Goal: Task Accomplishment & Management: Use online tool/utility

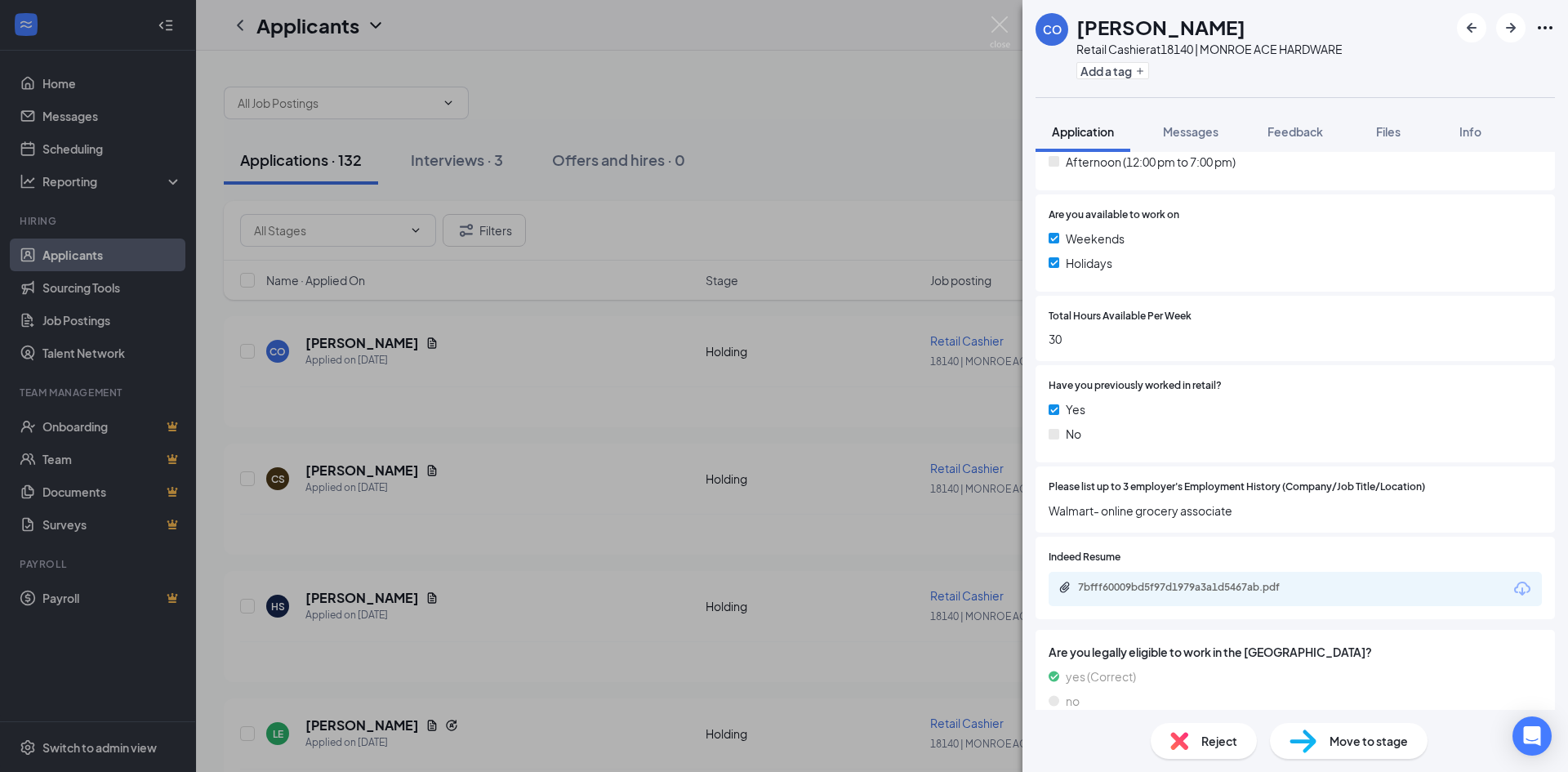
scroll to position [572, 0]
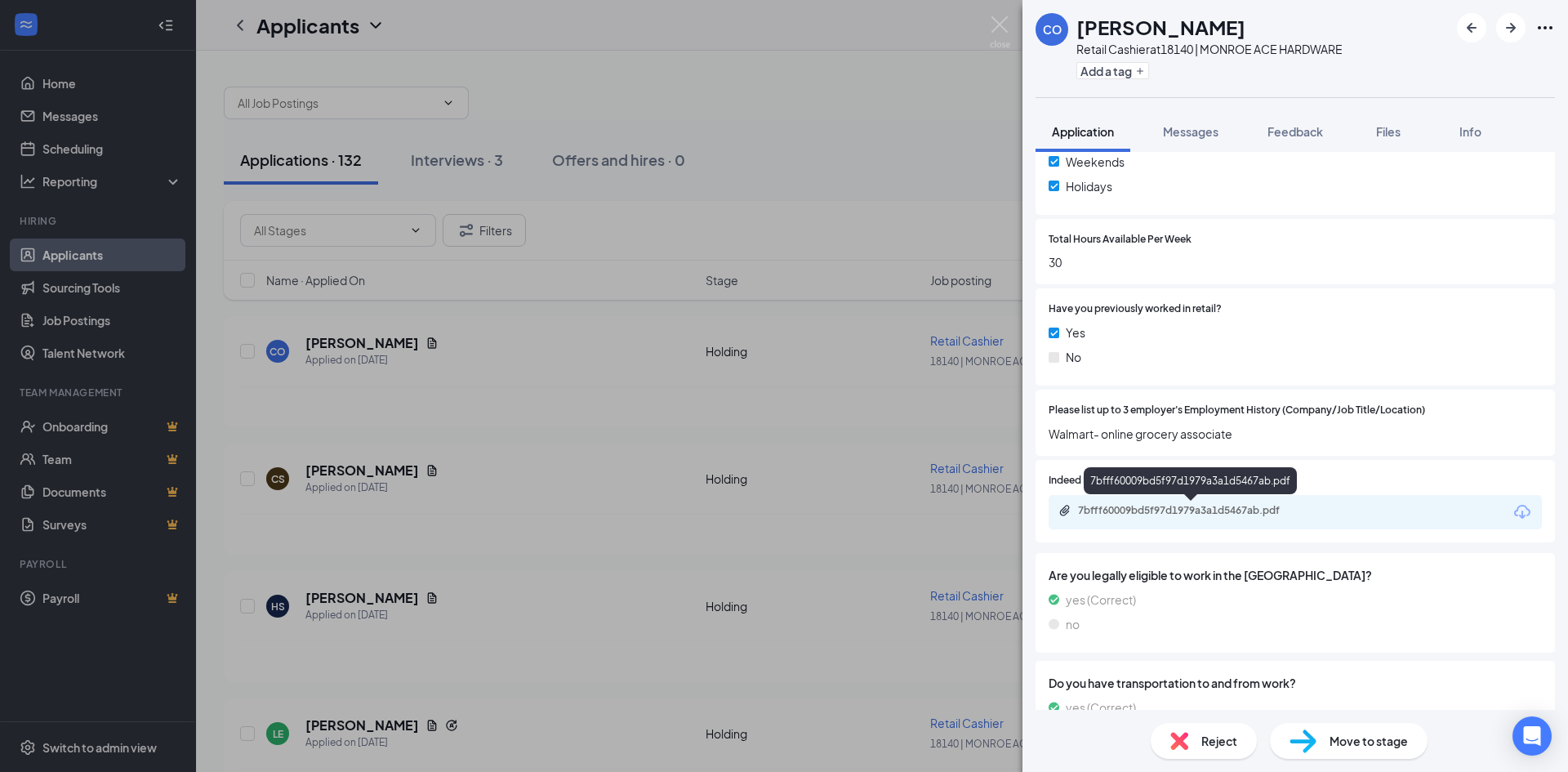
click at [1115, 506] on div "7bfff60009bd5f97d1979a3a1d5467ab.pdf" at bounding box center [1192, 510] width 228 height 13
click at [1503, 23] on icon "ArrowRight" at bounding box center [1510, 27] width 20 height 20
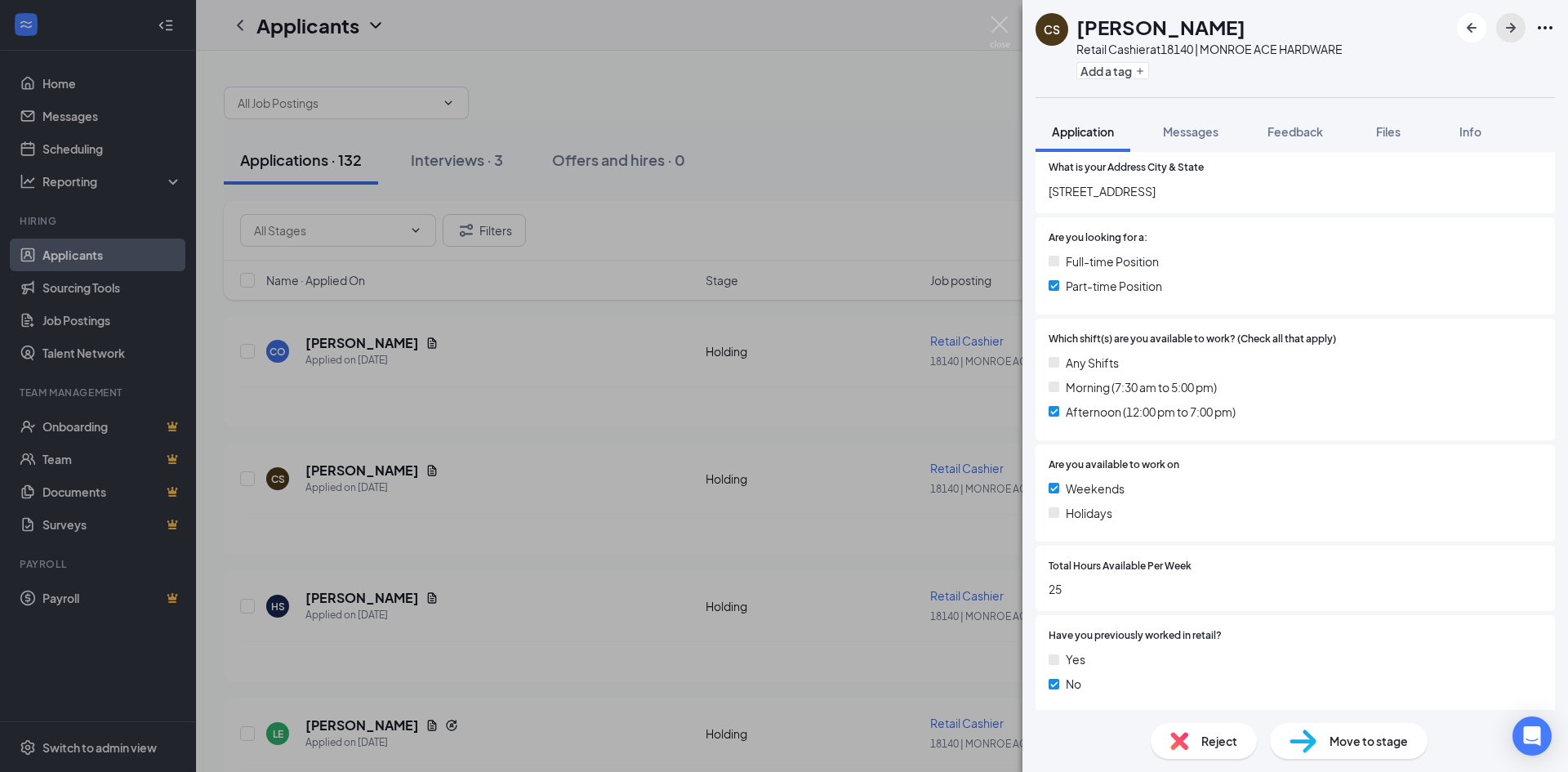
click at [1515, 31] on icon "ArrowRight" at bounding box center [1510, 27] width 20 height 20
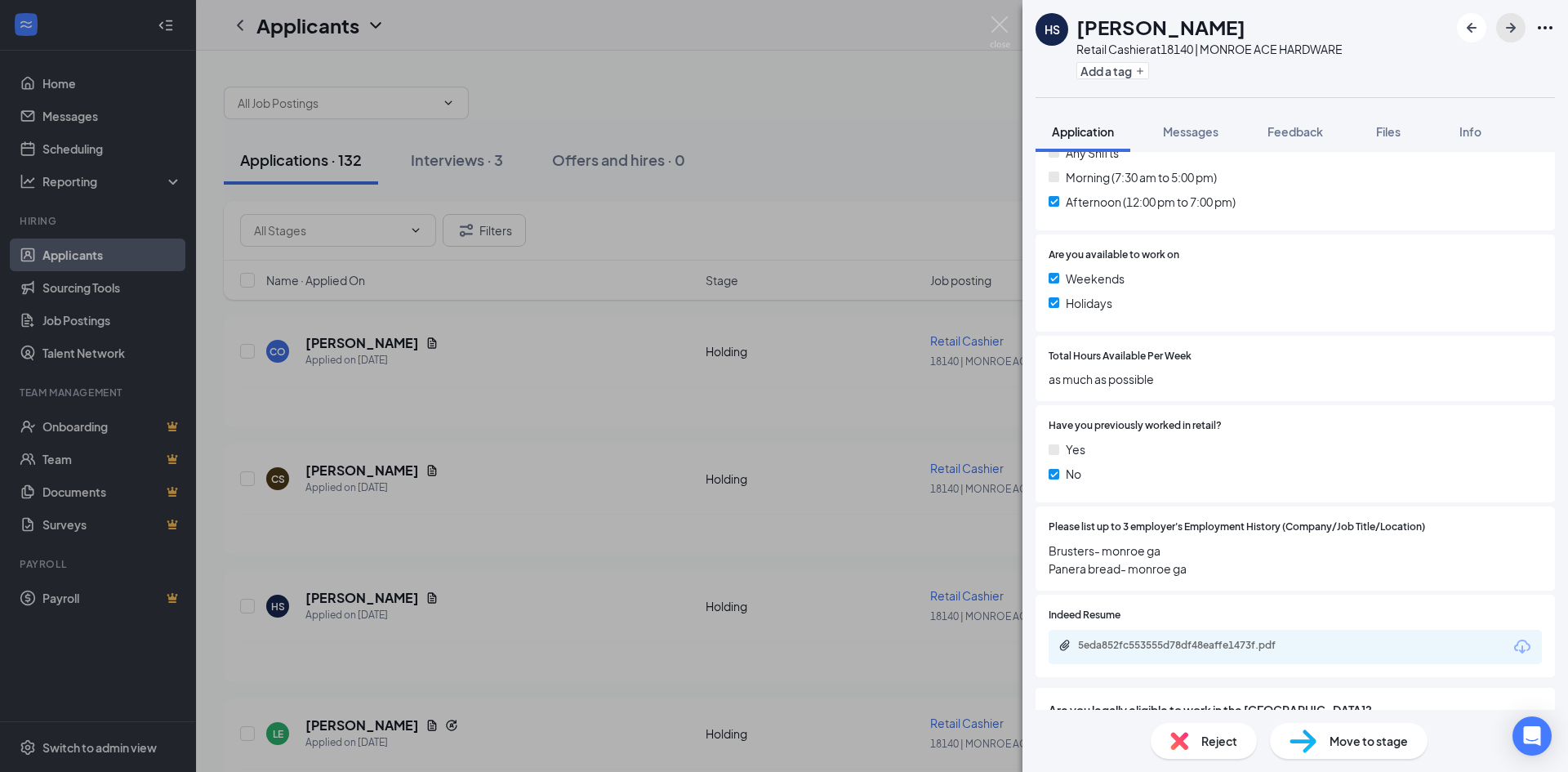
scroll to position [490, 0]
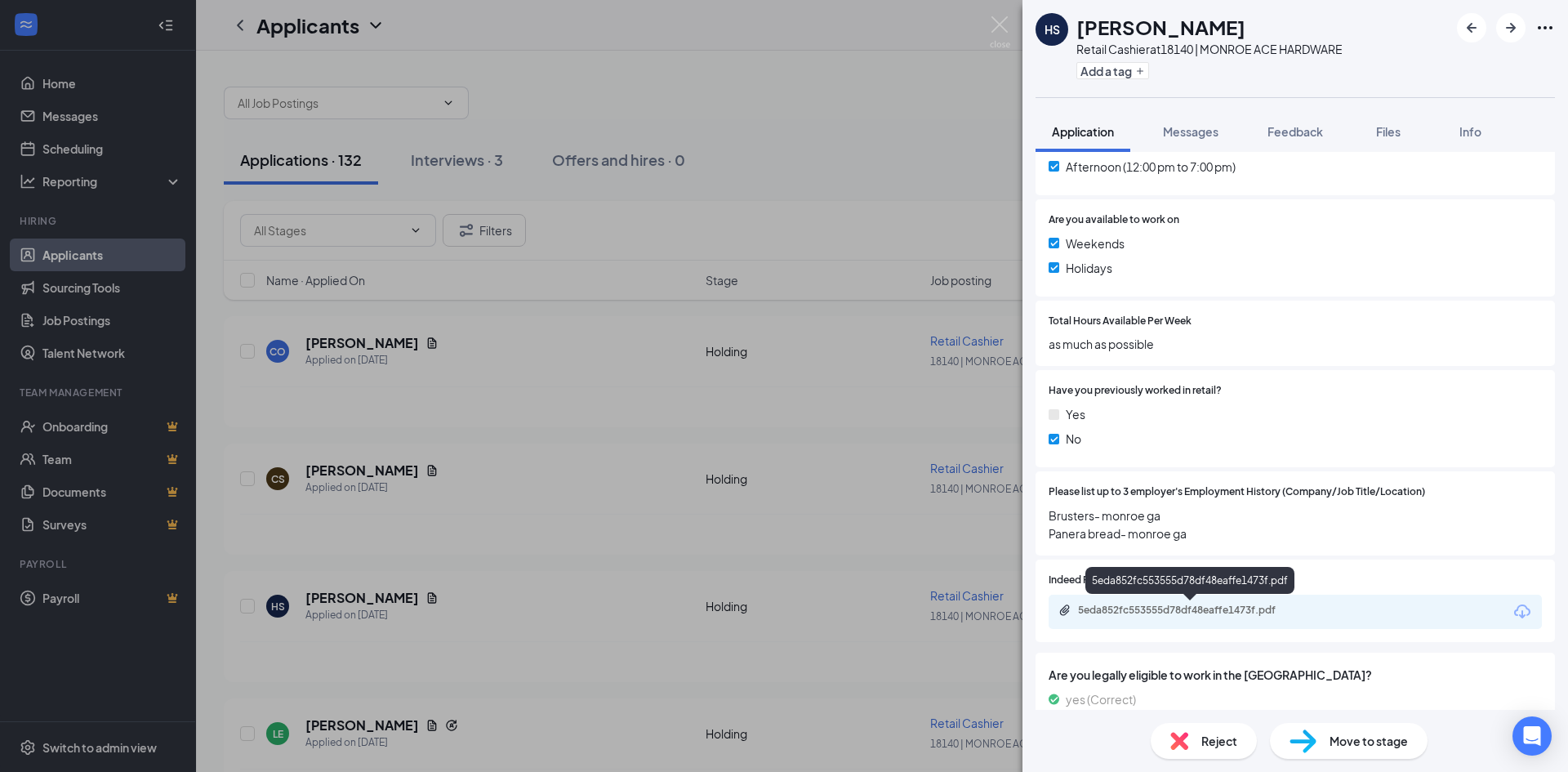
click at [1204, 615] on div "5eda852fc553555d78df48eaffe1473f.pdf" at bounding box center [1192, 610] width 228 height 13
click at [1519, 25] on icon "ArrowRight" at bounding box center [1510, 27] width 20 height 20
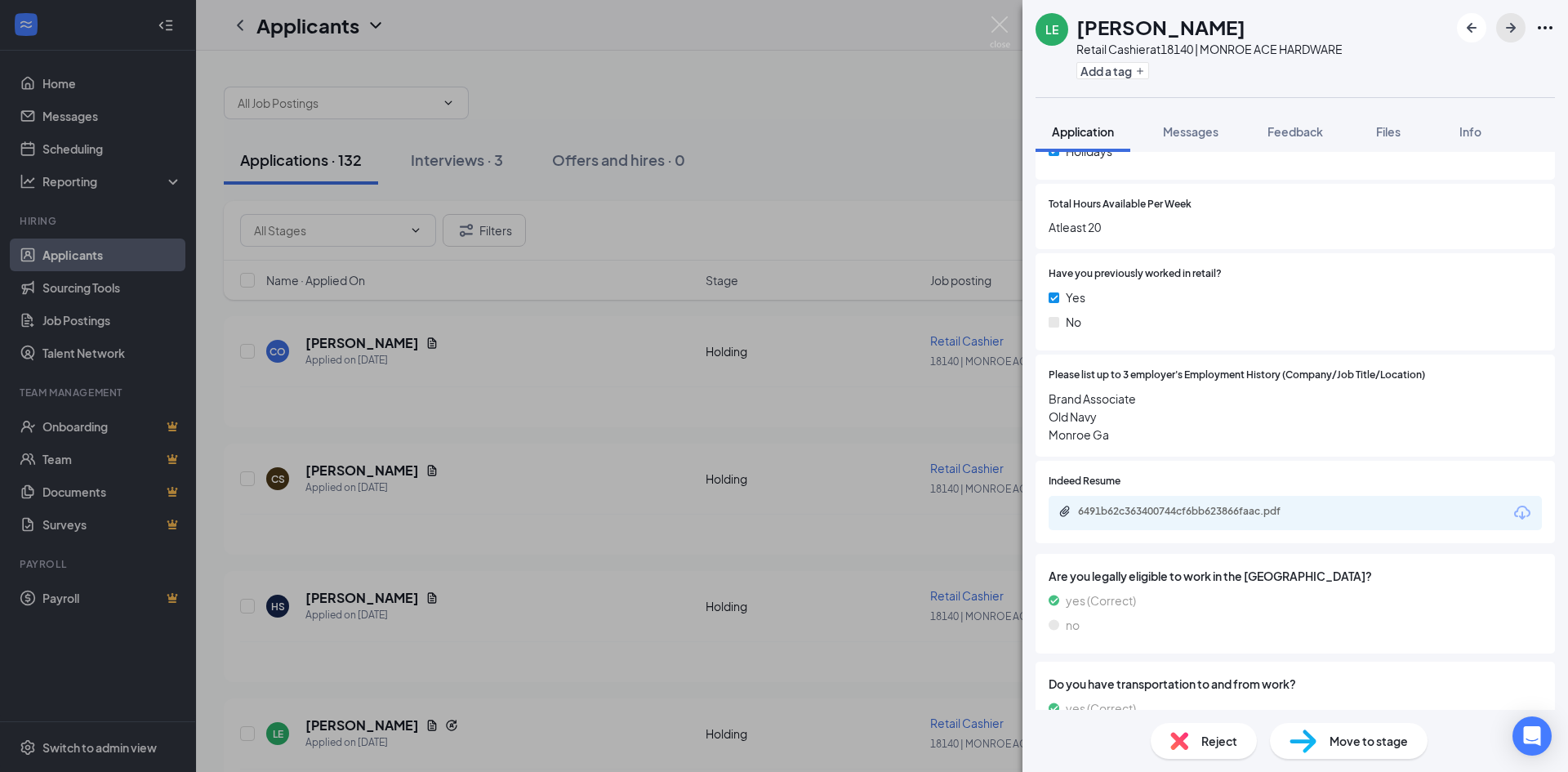
scroll to position [653, 0]
click at [1229, 504] on div "6491b62c363400744cf6bb623866faac.pdf" at bounding box center [1192, 510] width 228 height 13
click at [1515, 27] on icon "ArrowRight" at bounding box center [1510, 27] width 20 height 20
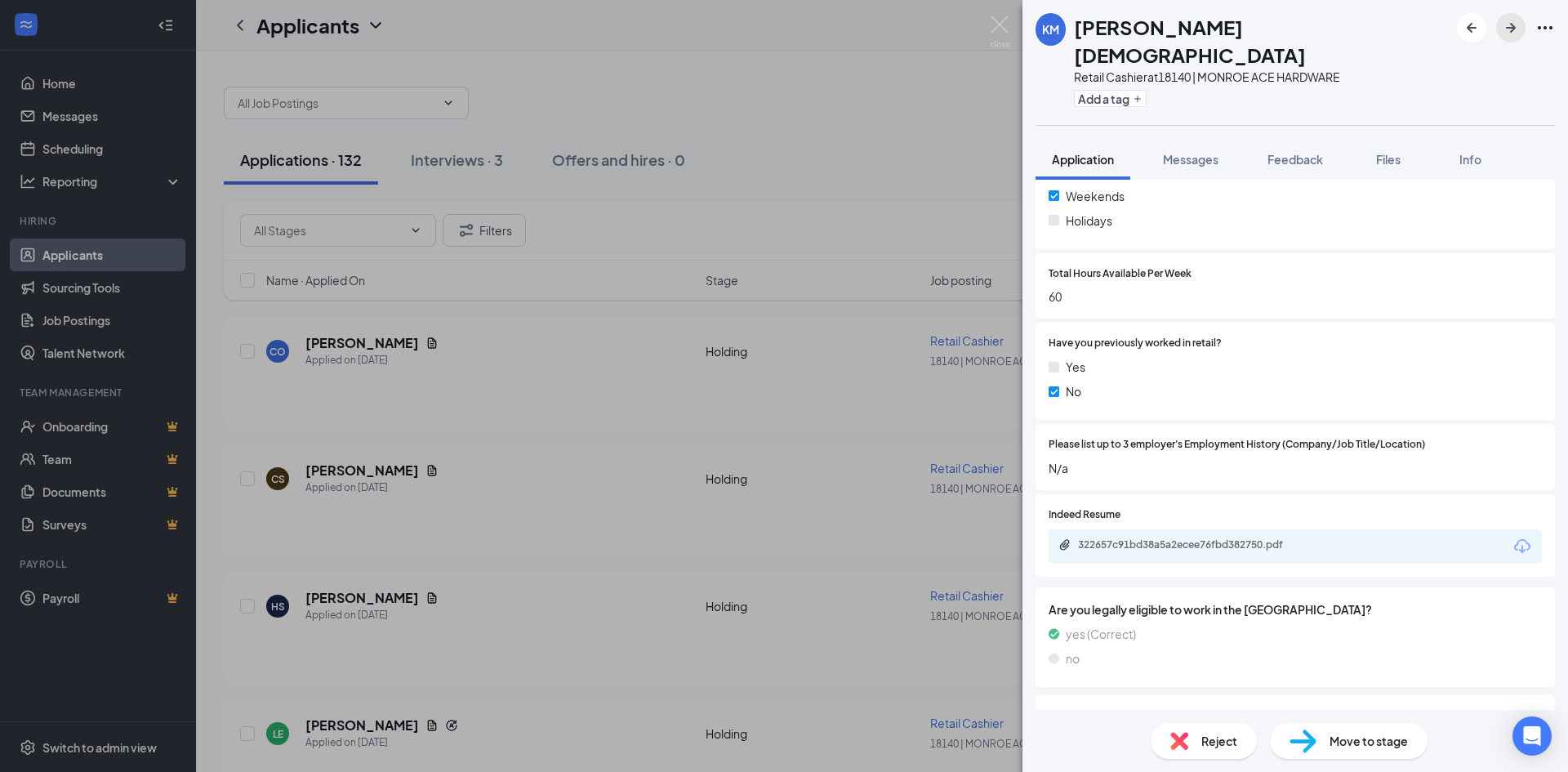
scroll to position [572, 0]
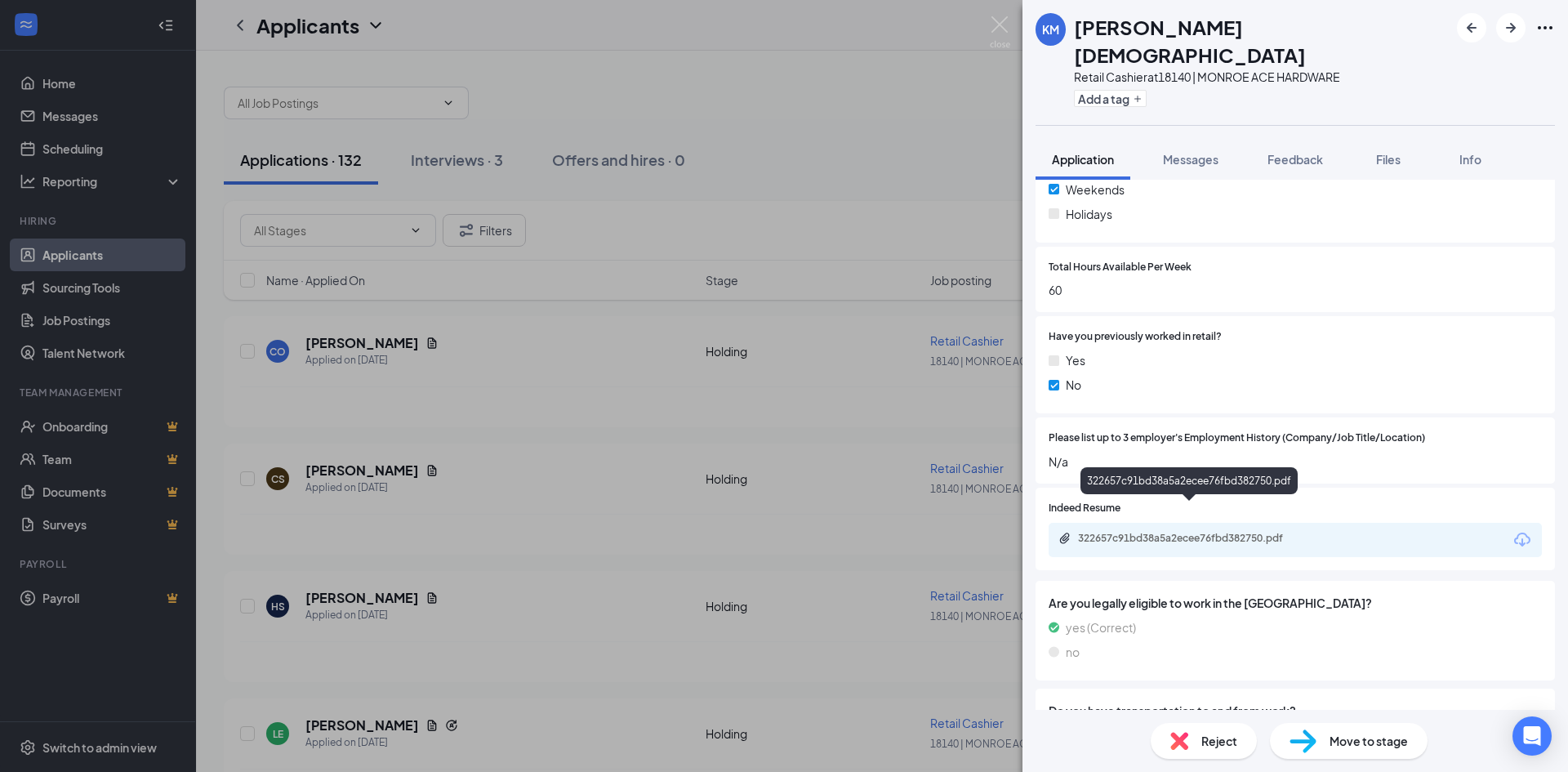
click at [1164, 532] on div "322657c91bd38a5a2ecee76fbd382750.pdf" at bounding box center [1192, 538] width 228 height 13
click at [1514, 25] on icon "ArrowRight" at bounding box center [1510, 27] width 20 height 20
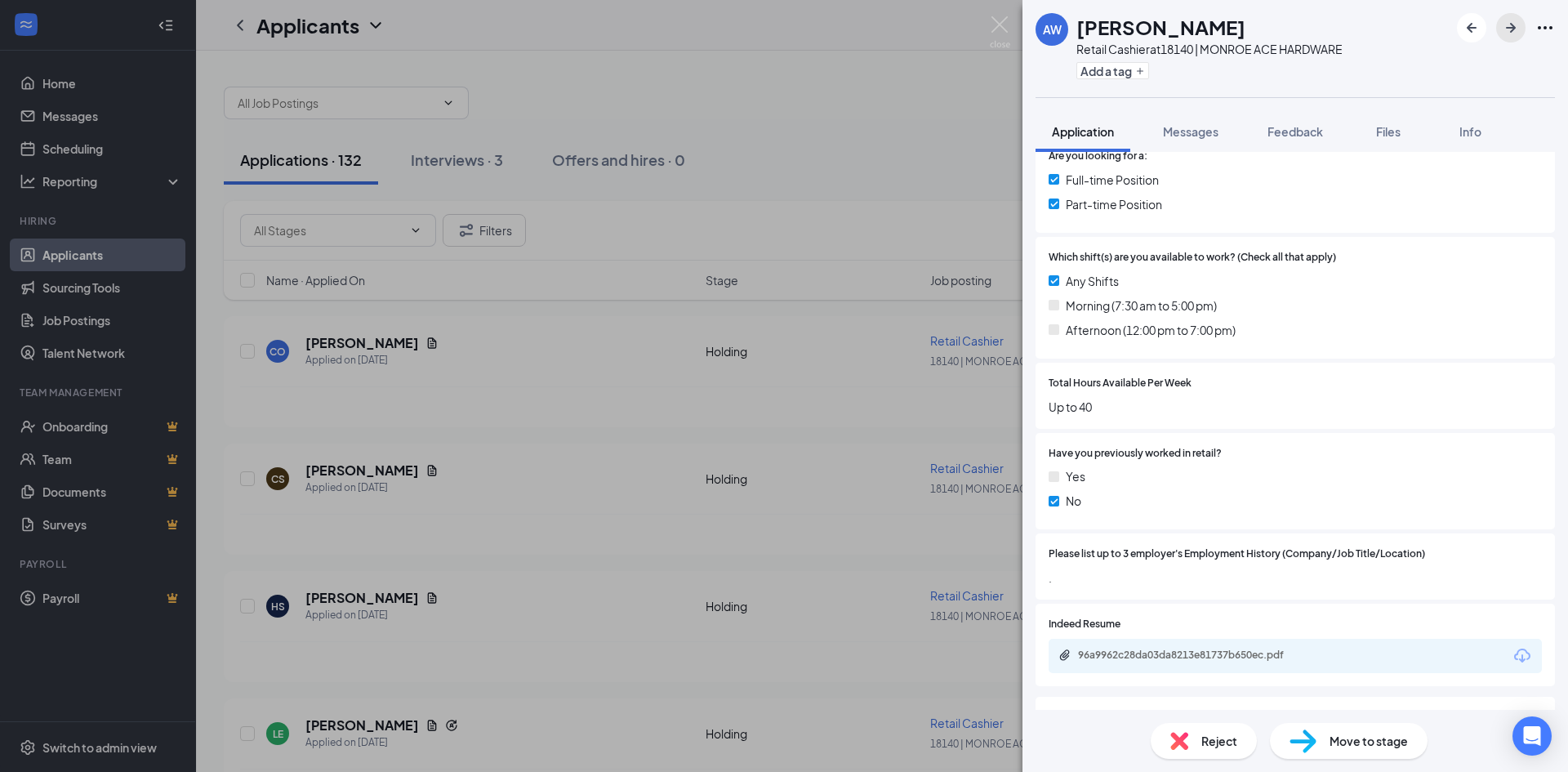
scroll to position [409, 0]
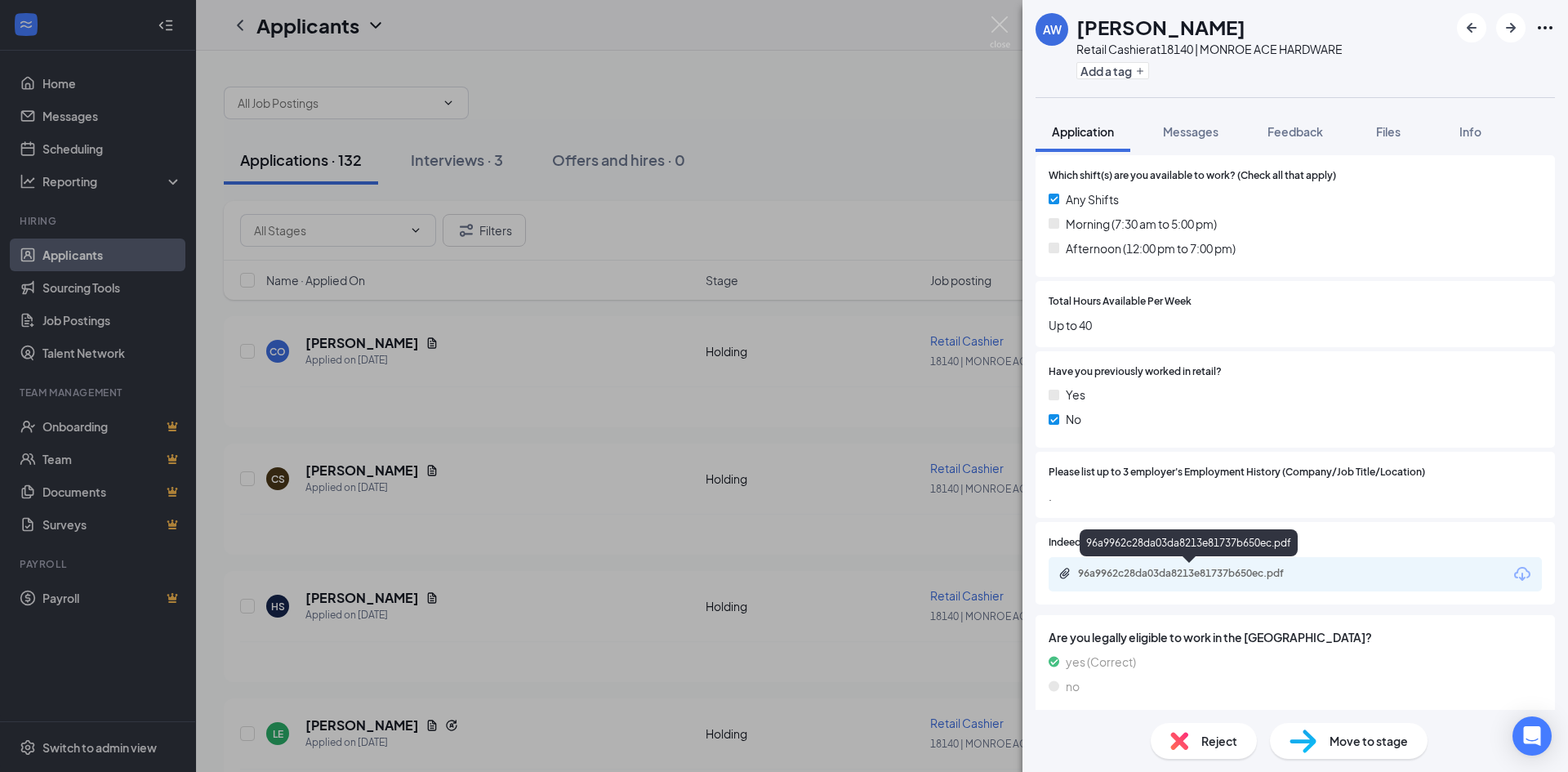
click at [1221, 578] on div "96a9962c28da03da8213e81737b650ec.pdf" at bounding box center [1192, 572] width 228 height 13
click at [1514, 22] on icon "ArrowRight" at bounding box center [1510, 27] width 20 height 20
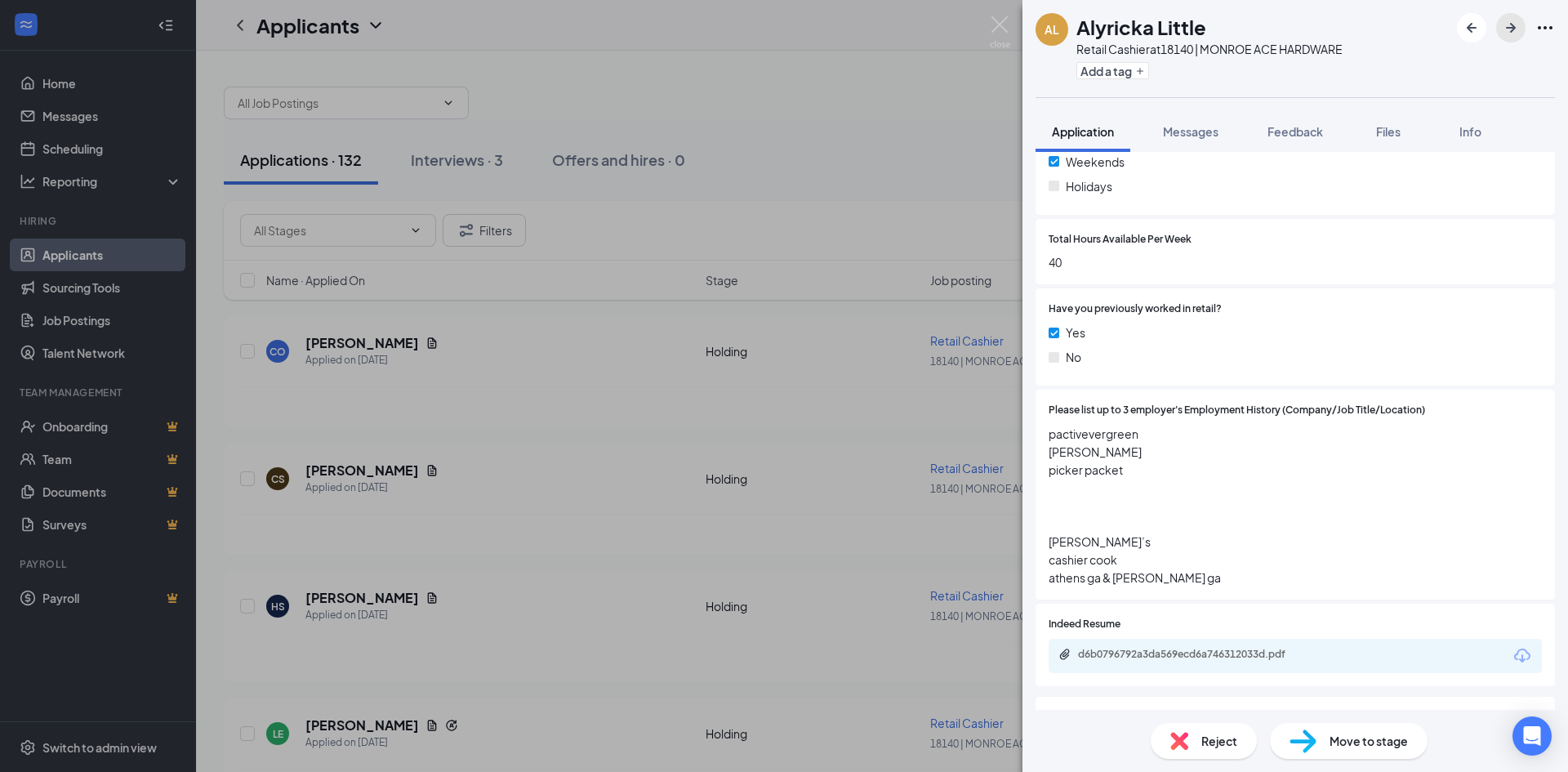
scroll to position [163, 0]
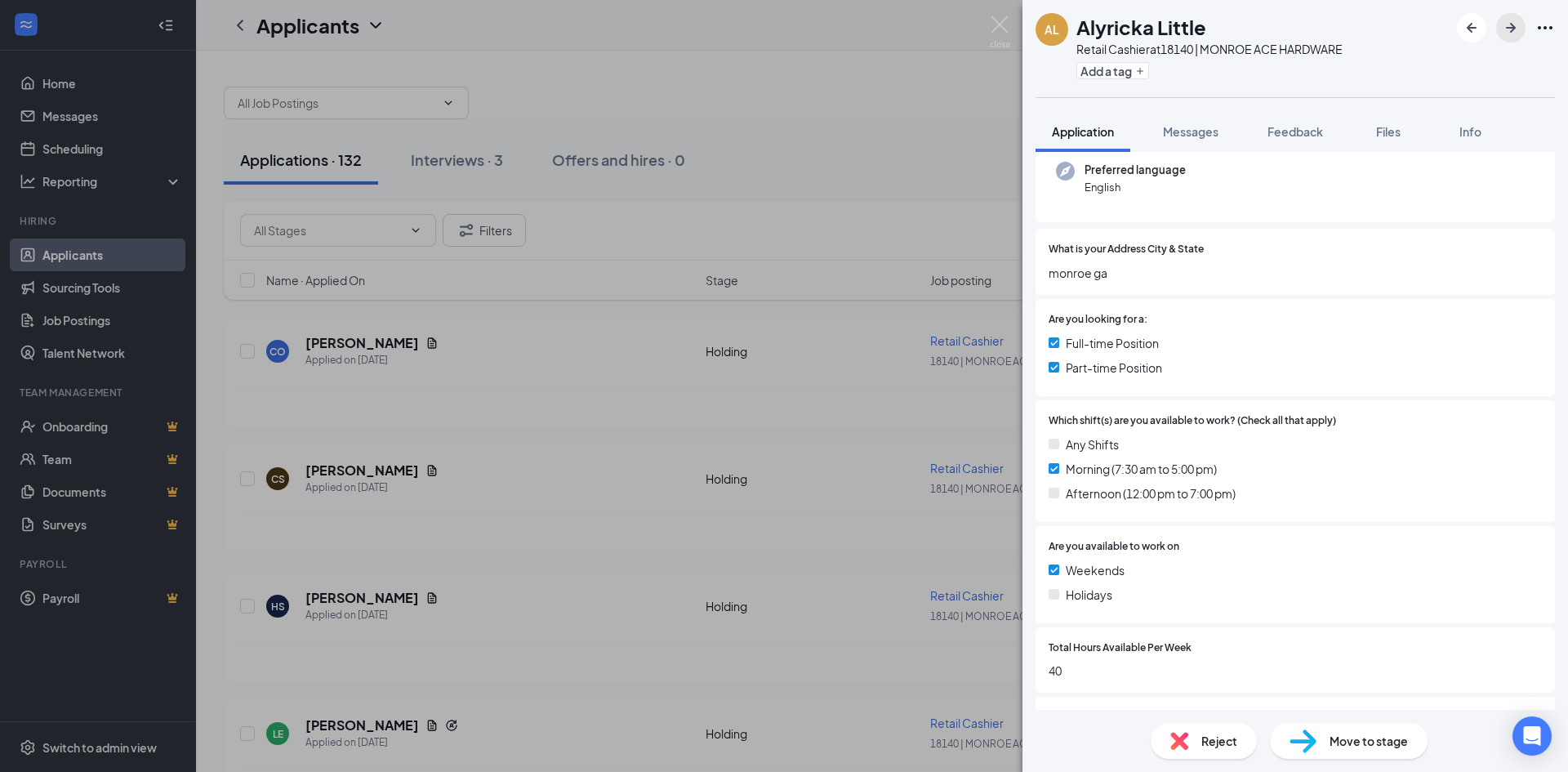
click at [1512, 21] on icon "ArrowRight" at bounding box center [1510, 27] width 20 height 20
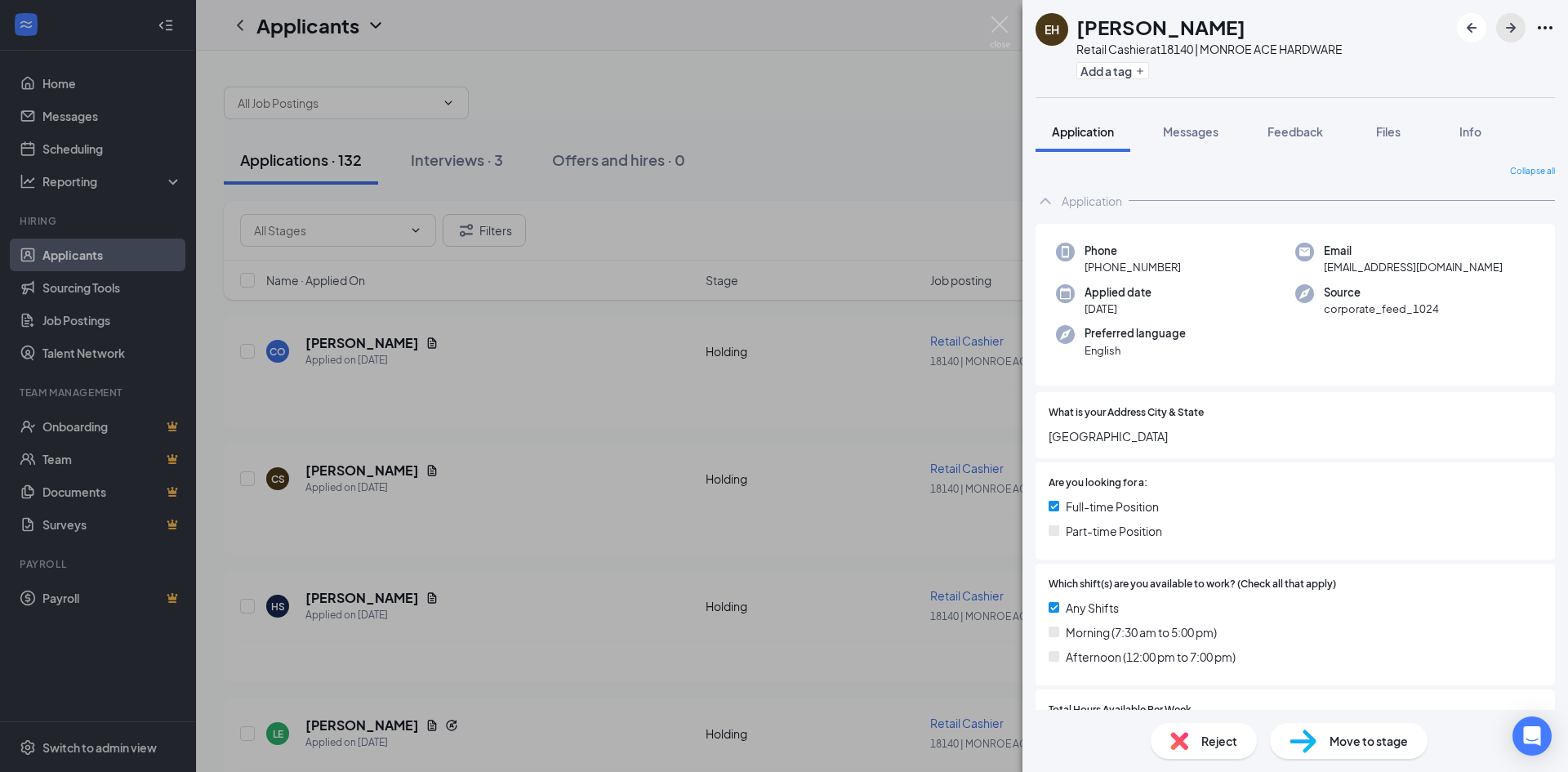
click at [1512, 21] on icon "ArrowRight" at bounding box center [1510, 27] width 20 height 20
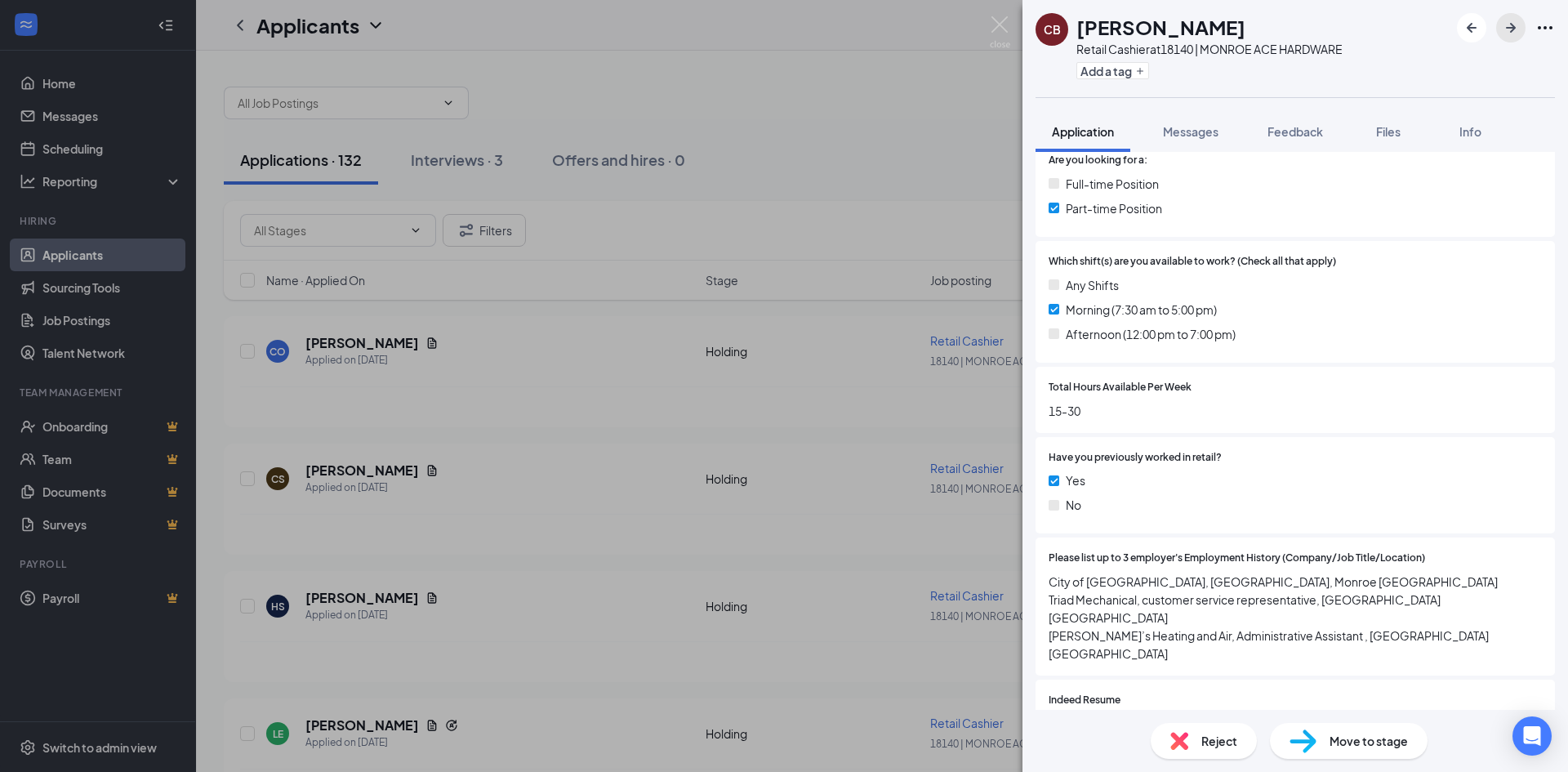
scroll to position [327, 0]
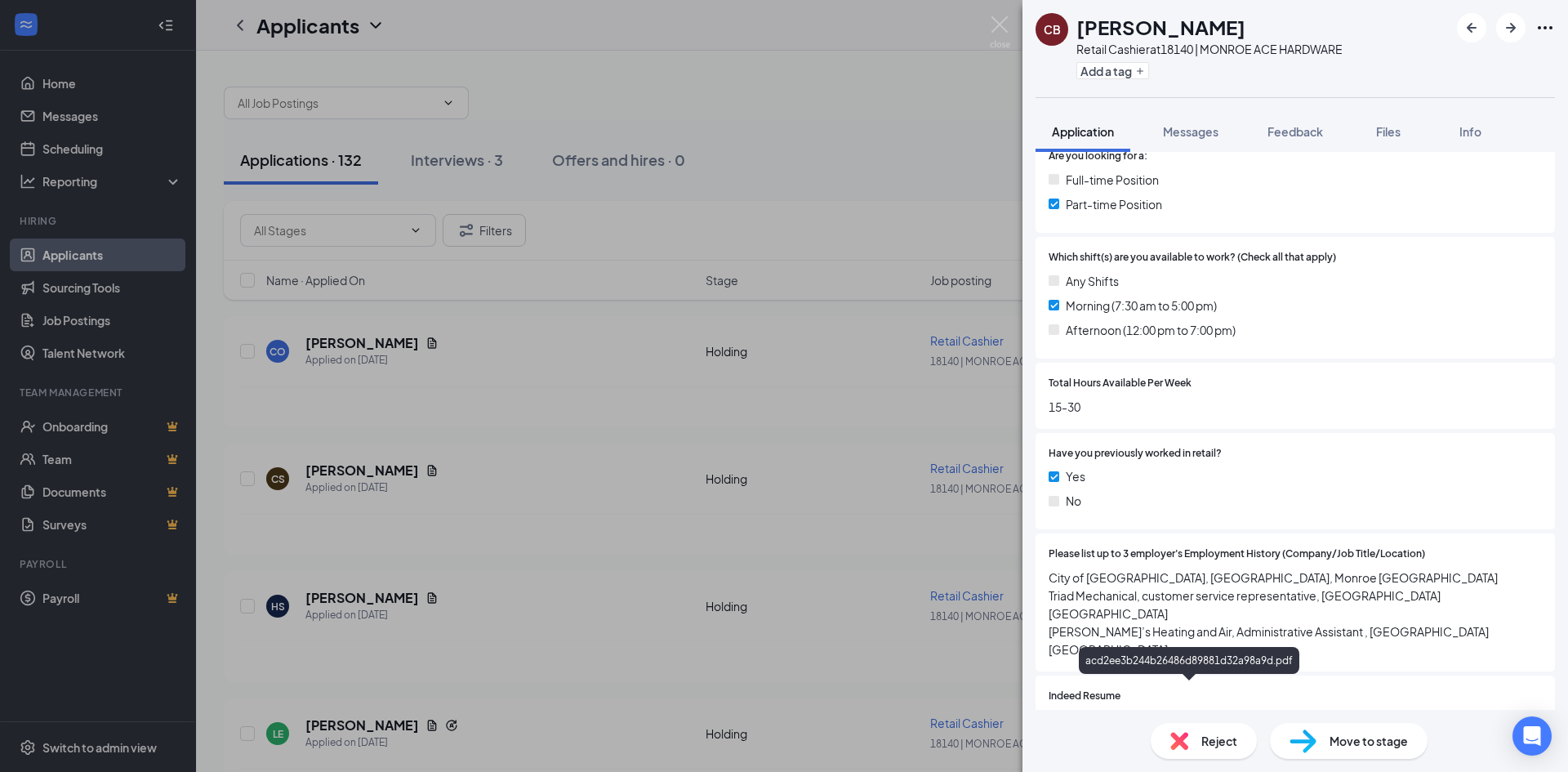
click at [1208, 720] on div "acd2ee3b244b26486d89881d32a98a9d.pdf" at bounding box center [1192, 726] width 228 height 13
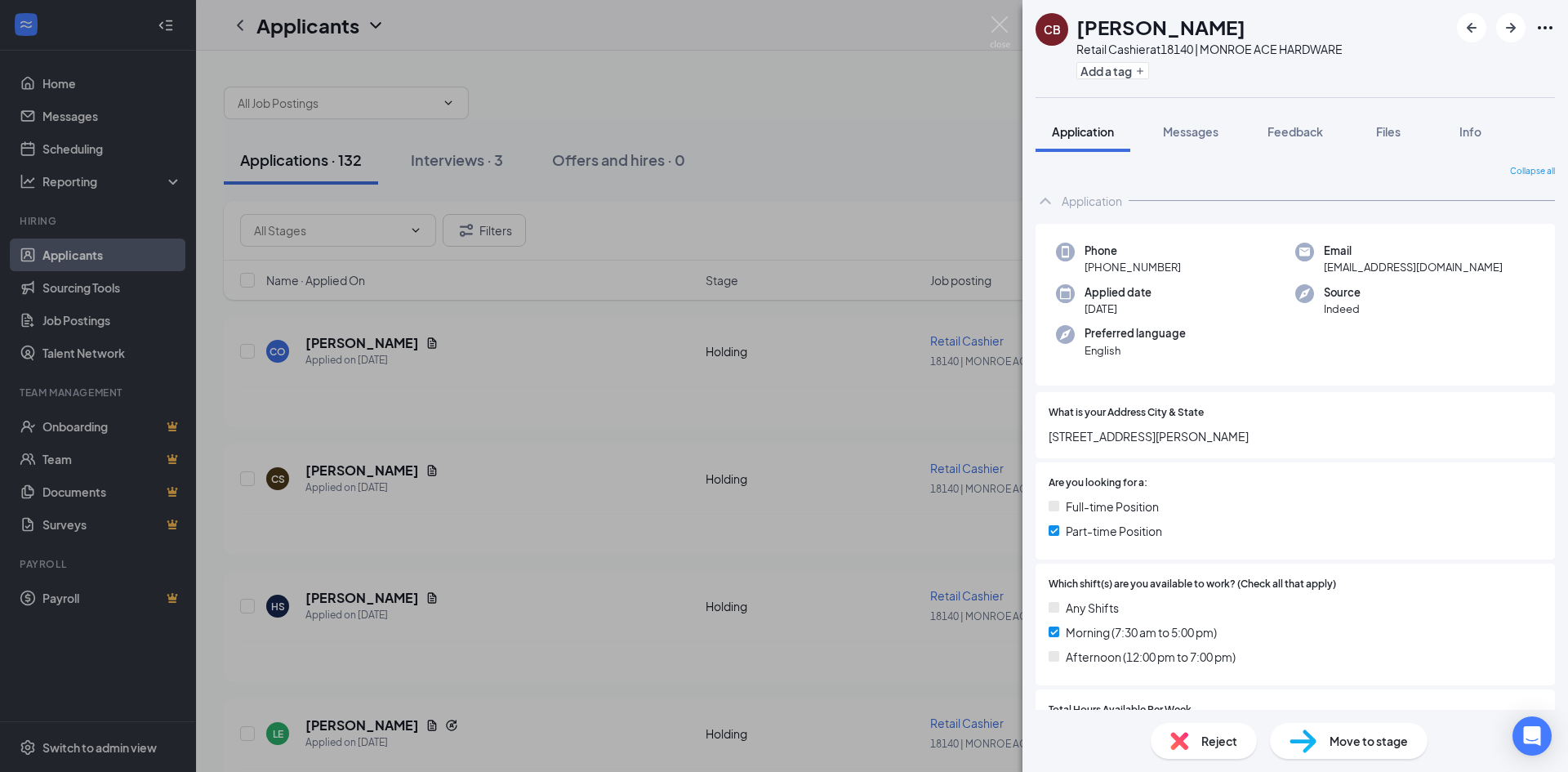
scroll to position [327, 0]
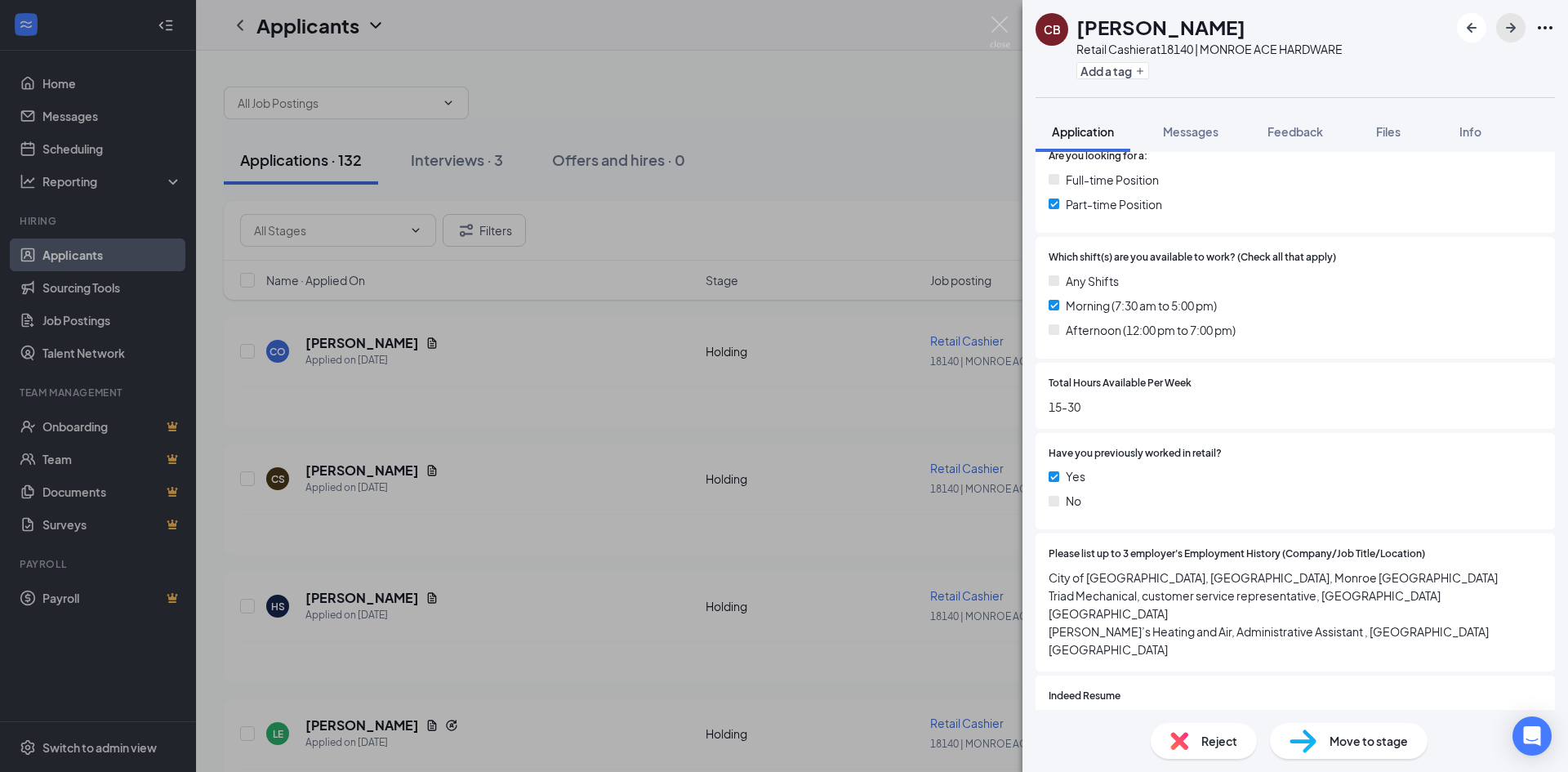
click at [1511, 31] on icon "ArrowRight" at bounding box center [1511, 28] width 10 height 10
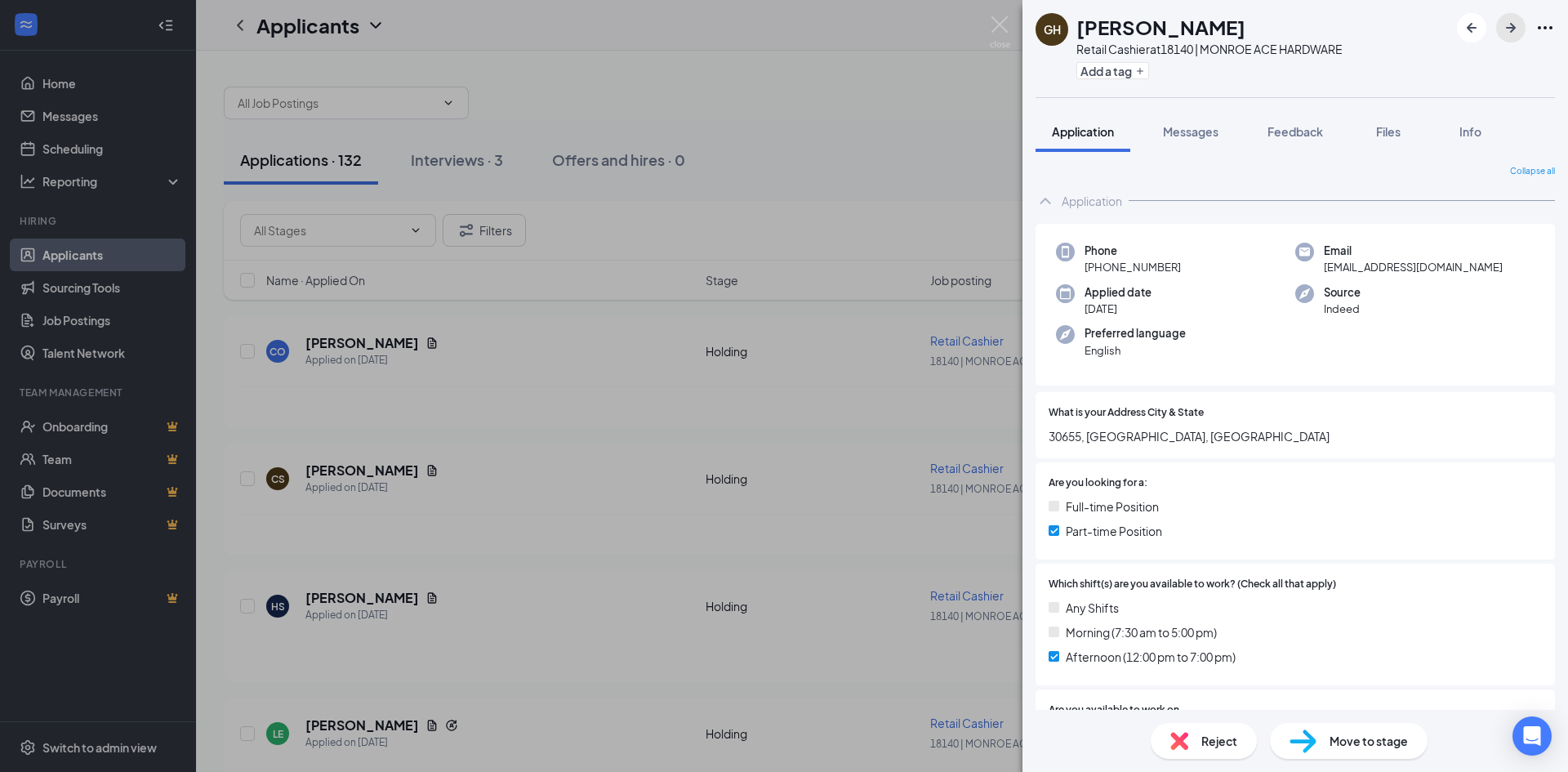
click at [1509, 23] on icon "ArrowRight" at bounding box center [1510, 27] width 20 height 20
click at [1514, 30] on icon "ArrowRight" at bounding box center [1511, 28] width 10 height 10
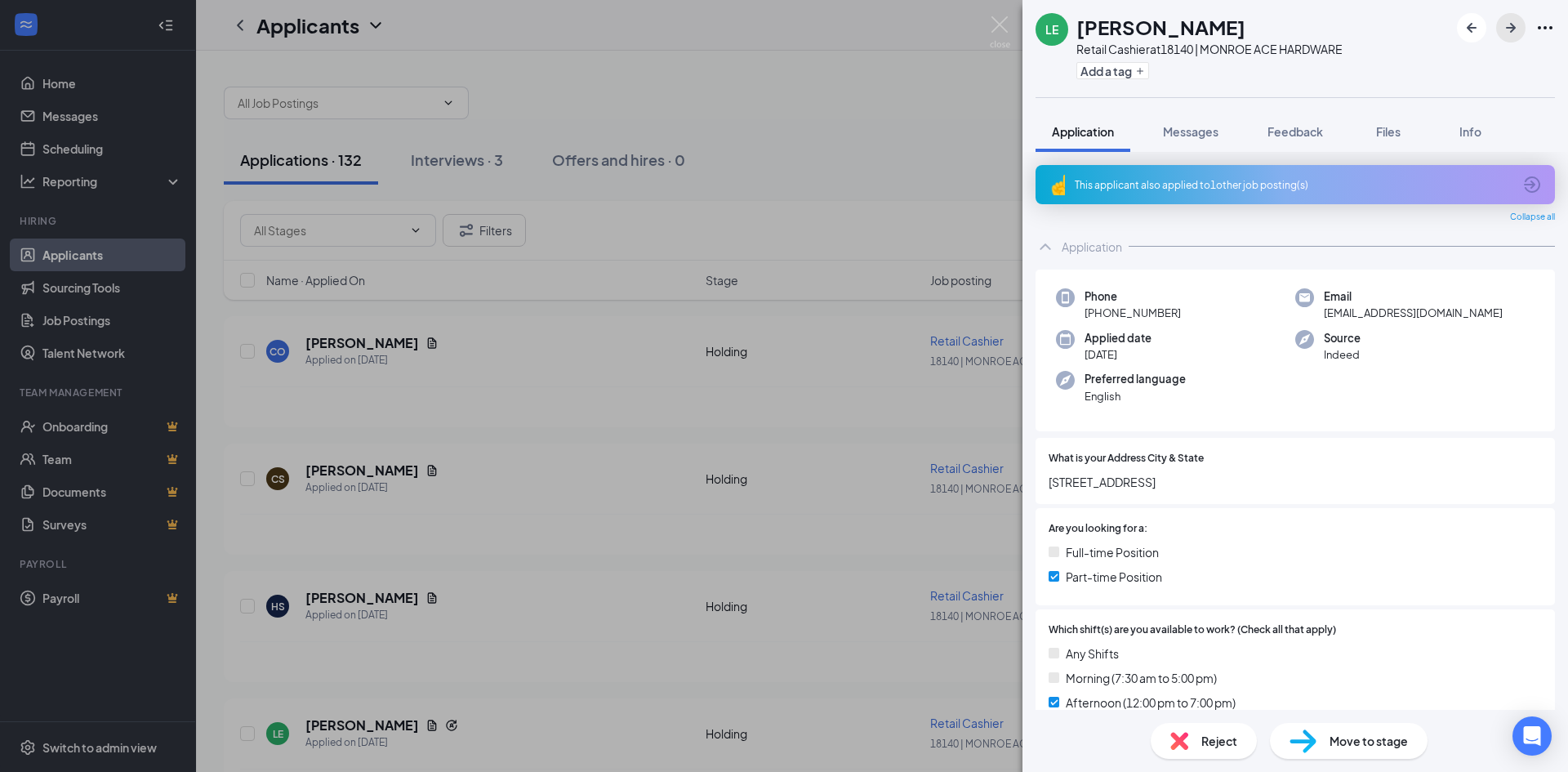
click at [1514, 30] on icon "ArrowRight" at bounding box center [1511, 28] width 10 height 10
